Goal: Obtain resource: Download file/media

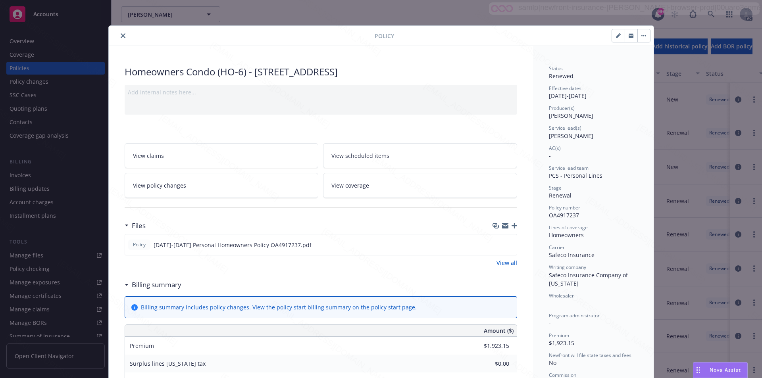
click at [641, 36] on icon "button" at bounding box center [643, 36] width 5 height 2
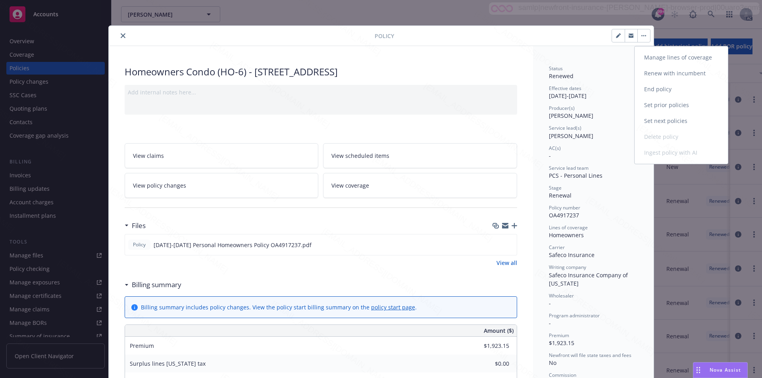
click at [655, 90] on link "End policy" at bounding box center [680, 89] width 93 height 16
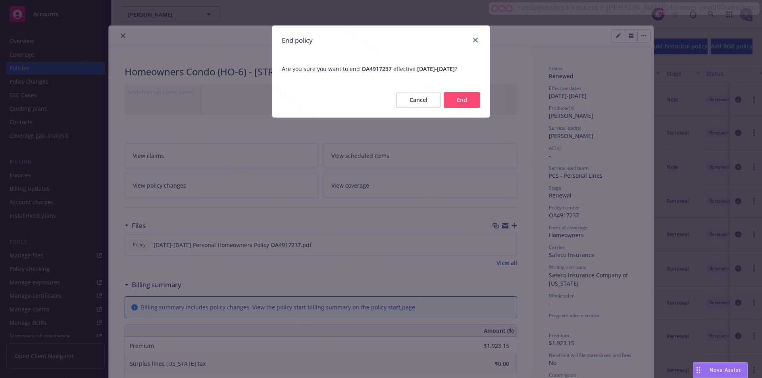
click at [459, 108] on button "End" at bounding box center [461, 100] width 36 height 16
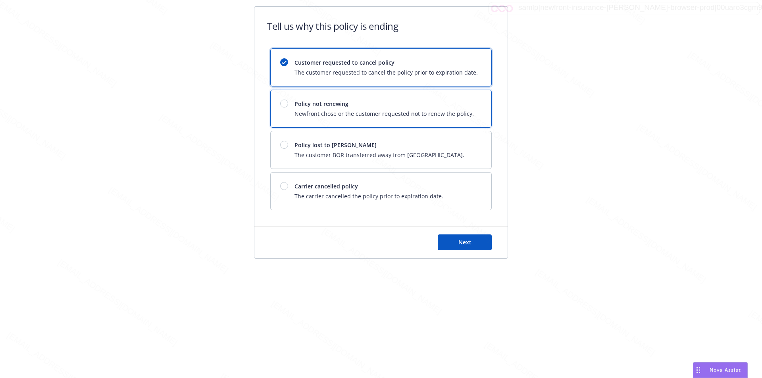
click at [459, 108] on div "Policy not renewing Newfront chose or the customer requested not to renew the p…" at bounding box center [383, 109] width 179 height 18
click at [482, 240] on button "Next" at bounding box center [465, 242] width 54 height 16
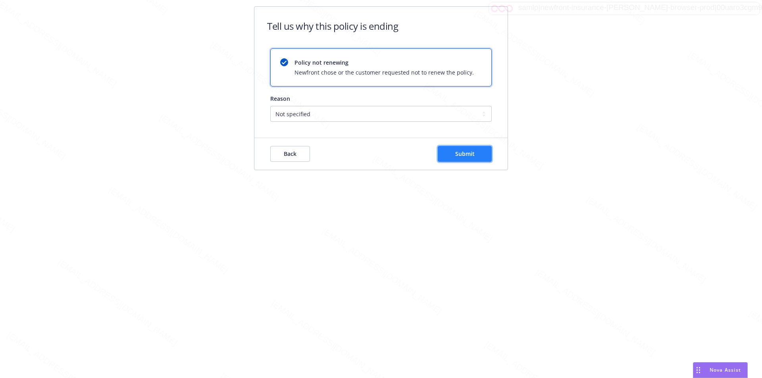
click at [470, 154] on span "Submit" at bounding box center [464, 154] width 19 height 8
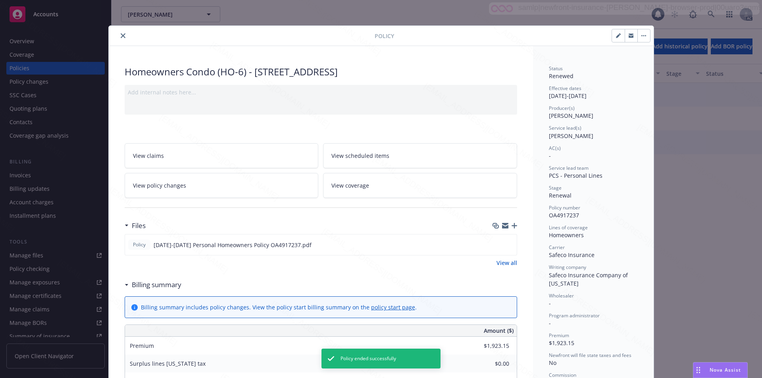
scroll to position [24, 0]
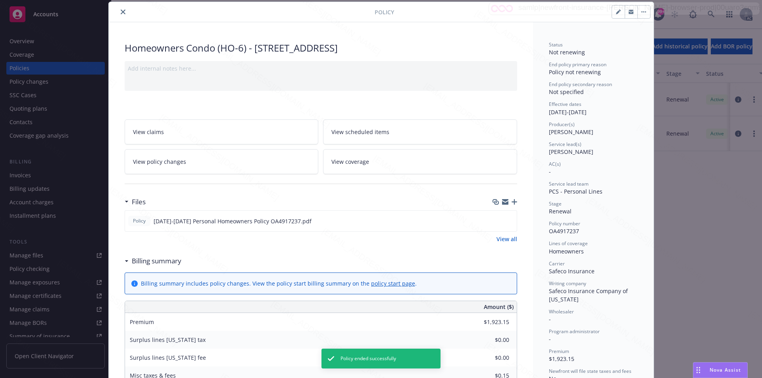
click at [121, 12] on icon "close" at bounding box center [123, 12] width 5 height 5
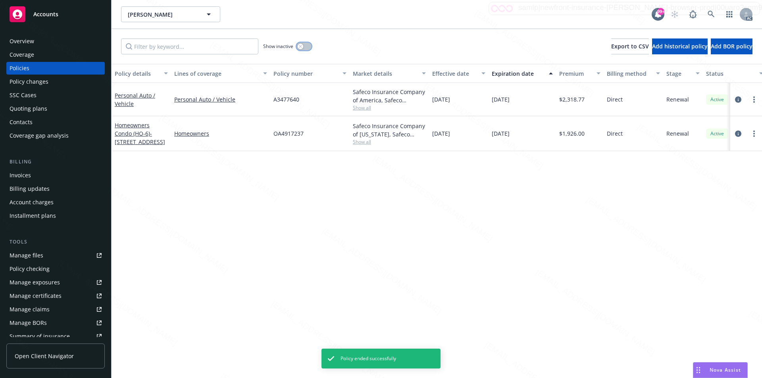
click at [299, 49] on div "button" at bounding box center [301, 47] width 6 height 6
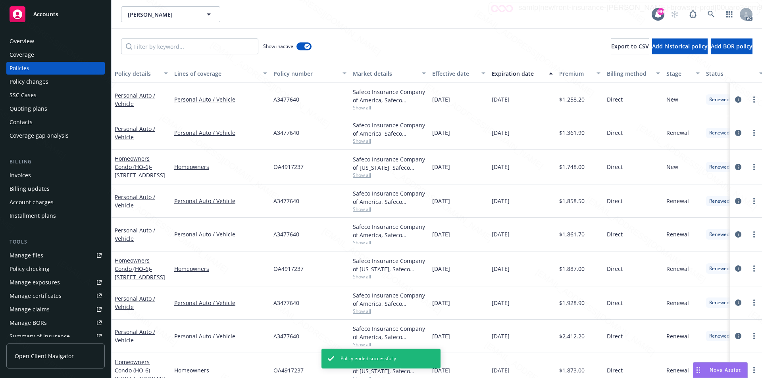
click at [356, 36] on div "Show inactive Export to CSV Add historical policy Add BOR policy" at bounding box center [436, 46] width 650 height 35
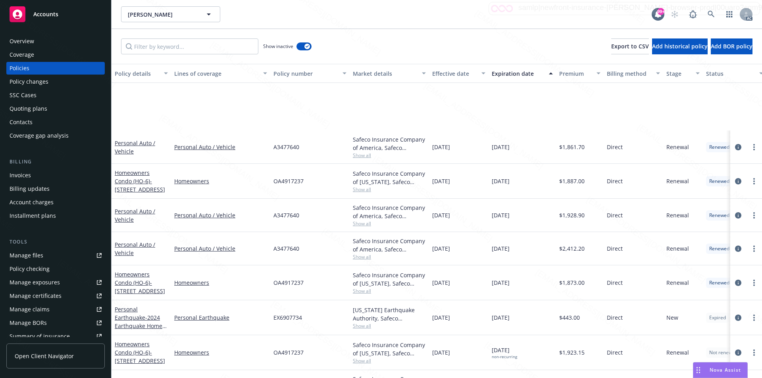
scroll to position [179, 0]
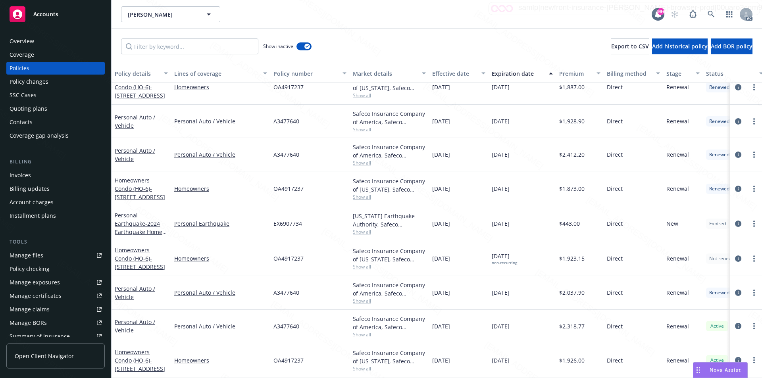
click at [130, 287] on div "Personal Auto / Vehicle" at bounding box center [141, 292] width 53 height 17
click at [125, 285] on link "Personal Auto / Vehicle" at bounding box center [135, 293] width 40 height 16
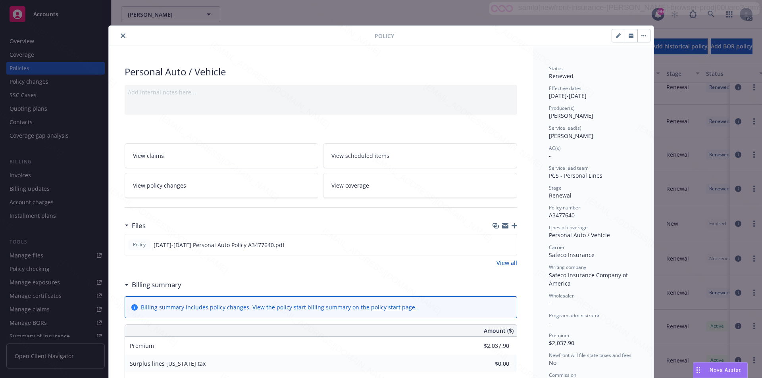
click at [504, 264] on link "View all" at bounding box center [506, 263] width 21 height 8
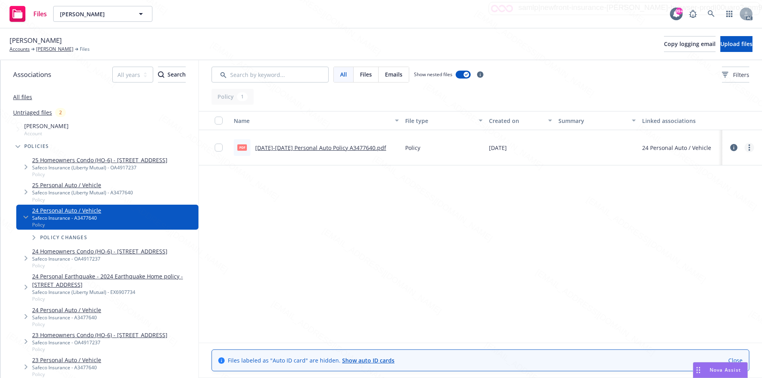
click at [747, 148] on link "more" at bounding box center [749, 148] width 10 height 10
click at [700, 179] on link "Download" at bounding box center [713, 180] width 79 height 16
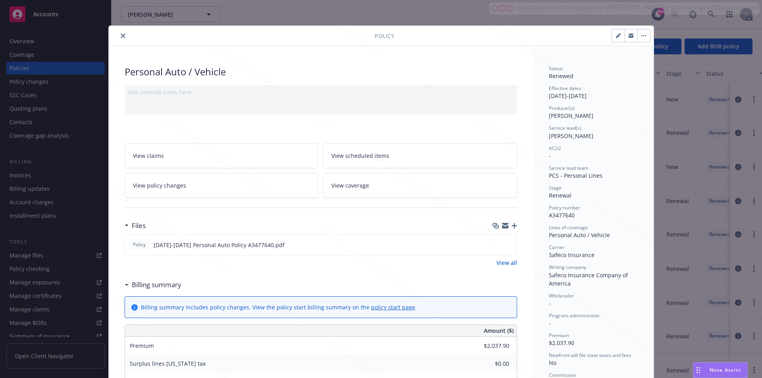
click at [278, 38] on div at bounding box center [243, 36] width 263 height 10
